Goal: Find specific page/section: Find specific page/section

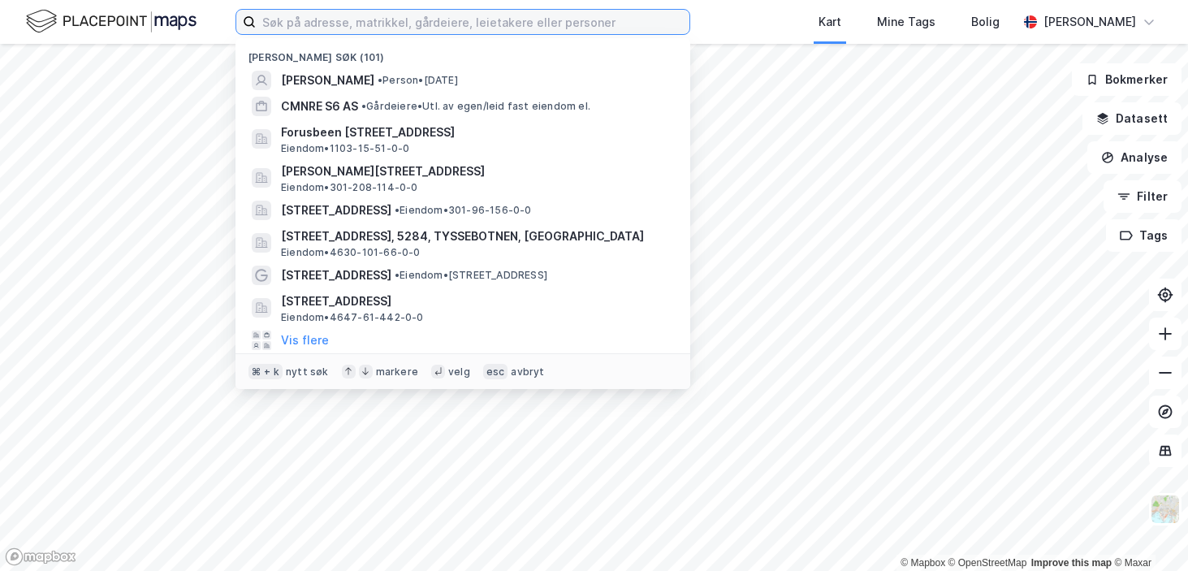
click at [339, 12] on input at bounding box center [473, 22] width 434 height 24
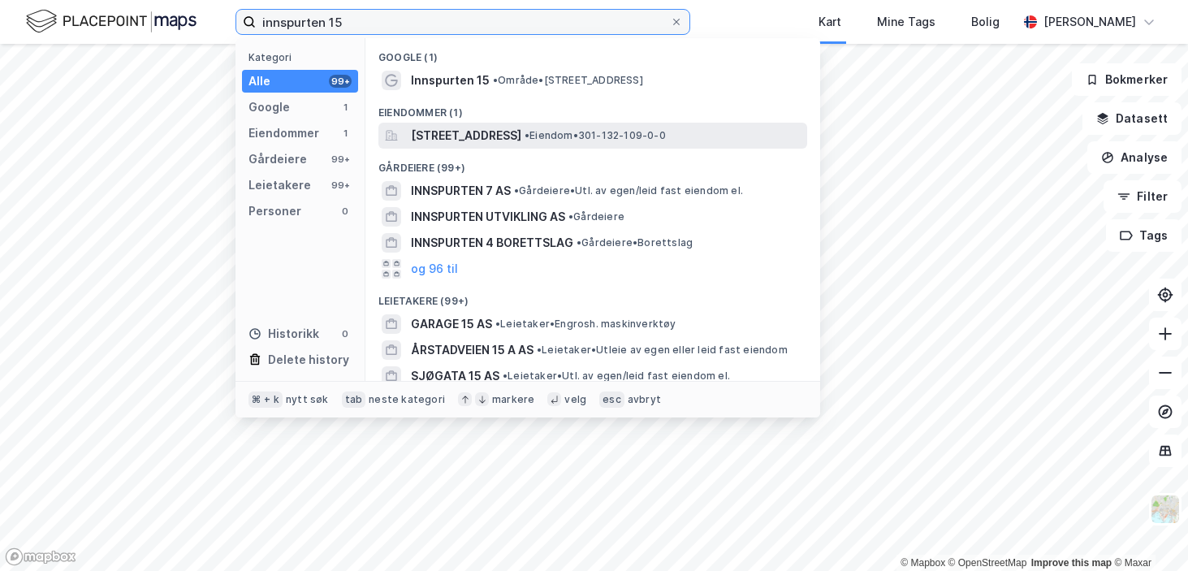
type input "innspurten 15"
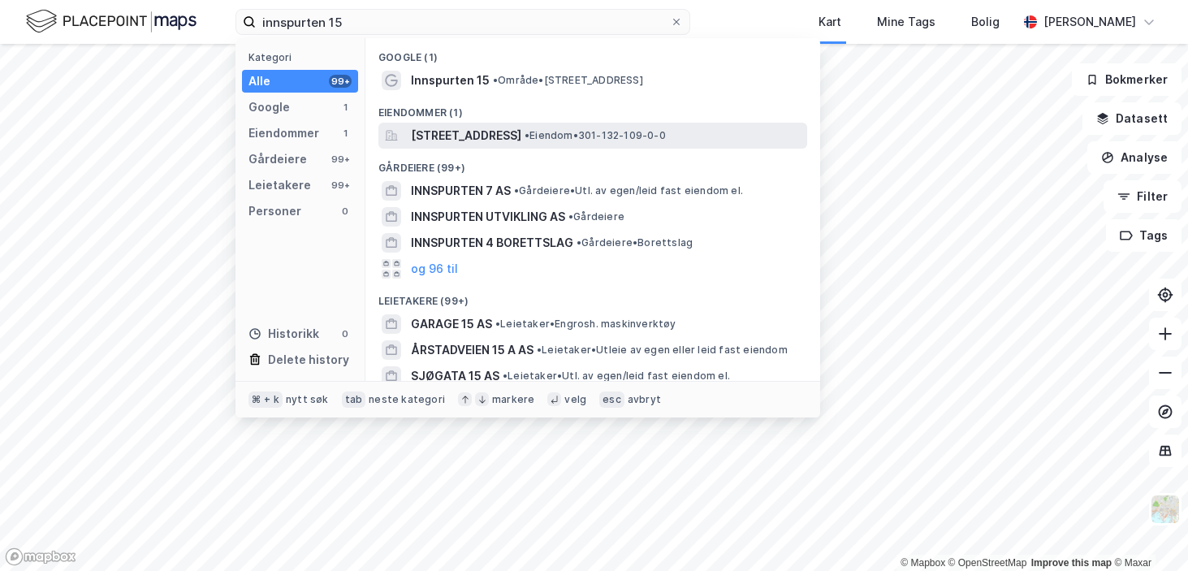
click at [452, 127] on span "[STREET_ADDRESS]" at bounding box center [466, 135] width 110 height 19
